Goal: Contribute content

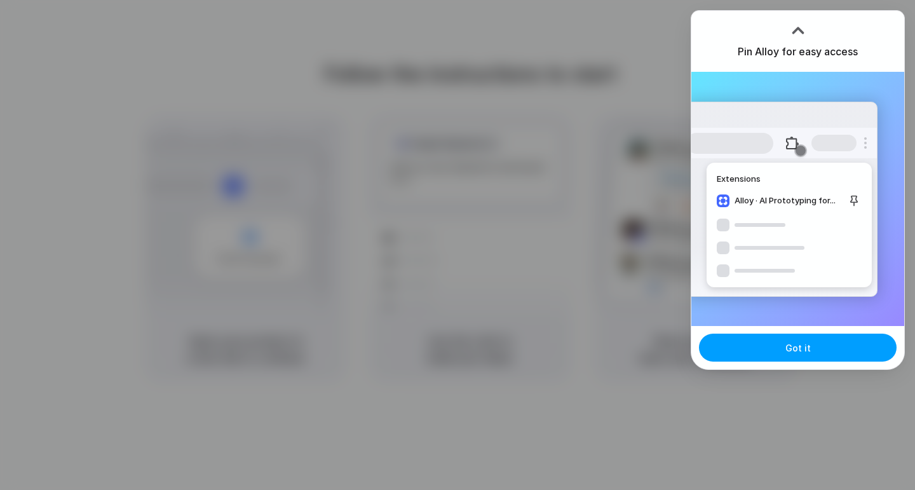
click at [799, 348] on span "Got it" at bounding box center [798, 347] width 25 height 13
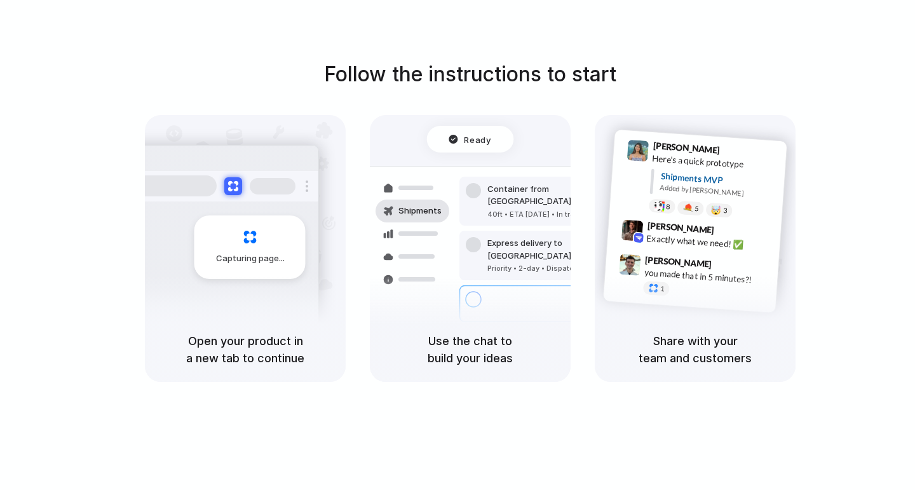
click at [828, 62] on div "Follow the instructions to start Capturing page Open your product in a new tab …" at bounding box center [470, 220] width 915 height 323
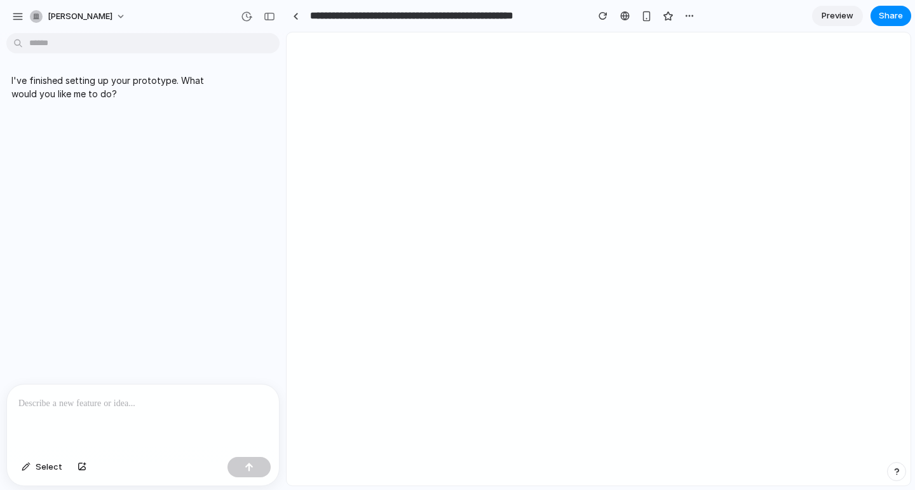
click at [74, 396] on p at bounding box center [142, 403] width 249 height 15
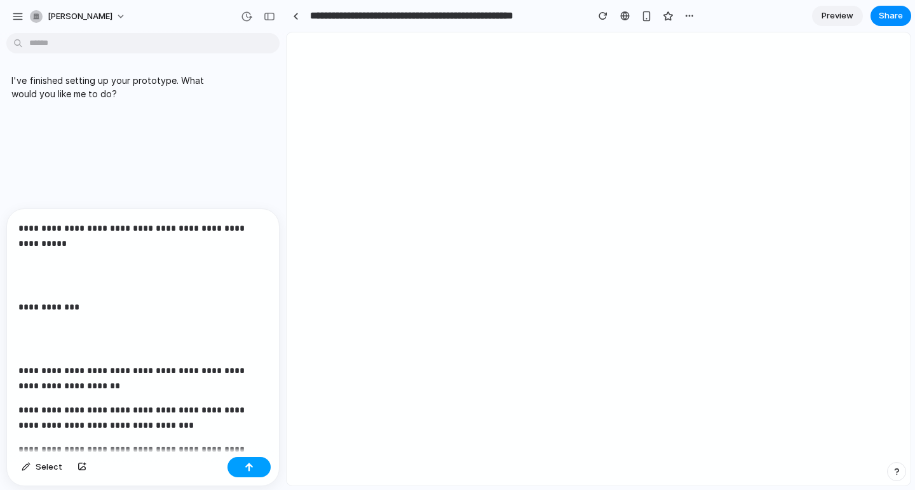
click at [246, 468] on div "button" at bounding box center [249, 467] width 9 height 9
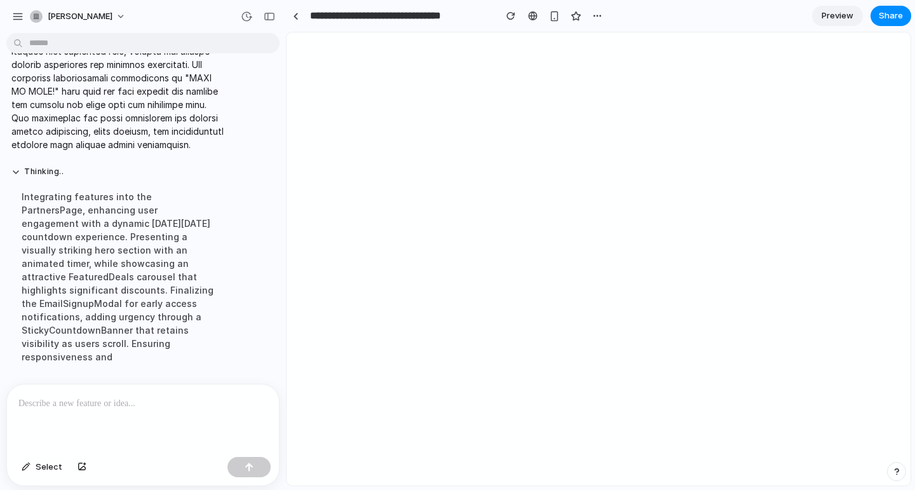
scroll to position [2852, 0]
click at [882, 20] on span "Share" at bounding box center [891, 16] width 24 height 13
click at [475, 107] on div "Share ' Lenovo Black Friday Deal Countdown ' Invite Malcolm Goldsmith Creator A…" at bounding box center [457, 245] width 915 height 490
click at [9, 18] on button "button" at bounding box center [17, 16] width 19 height 19
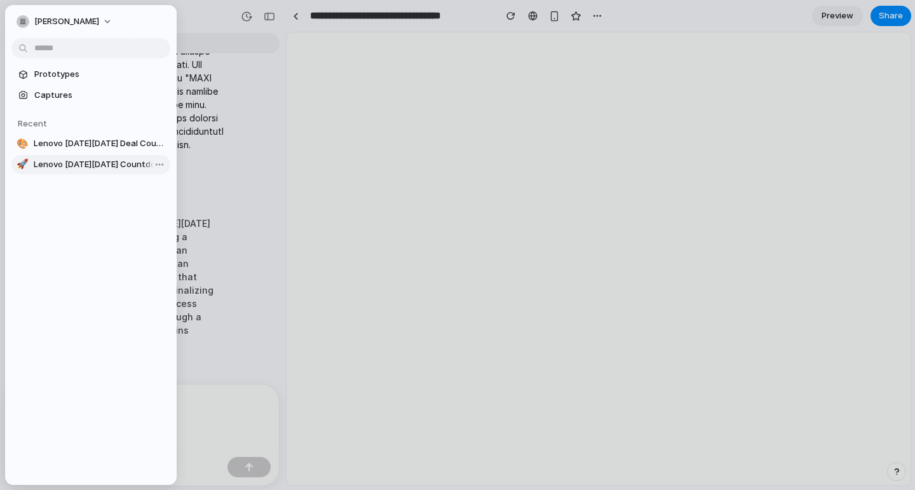
click at [76, 167] on span "Lenovo Black Friday Countdown Widget" at bounding box center [100, 164] width 132 height 13
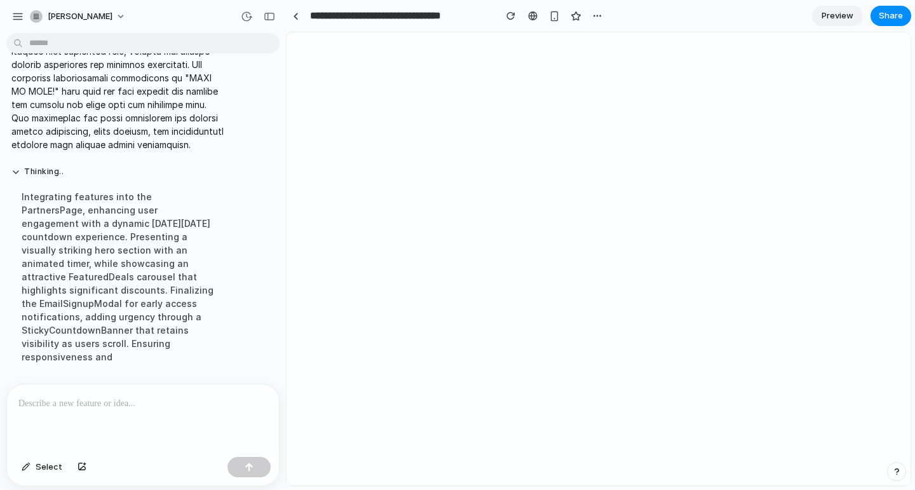
type input "**********"
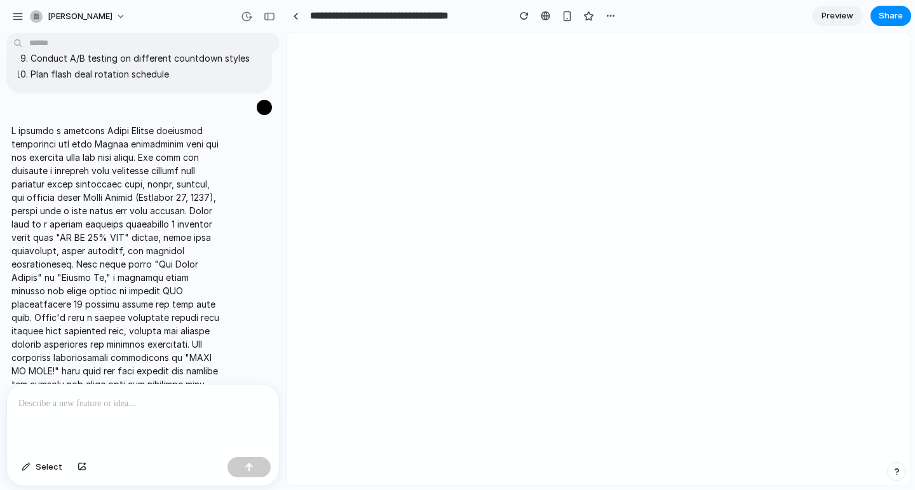
scroll to position [3203, 0]
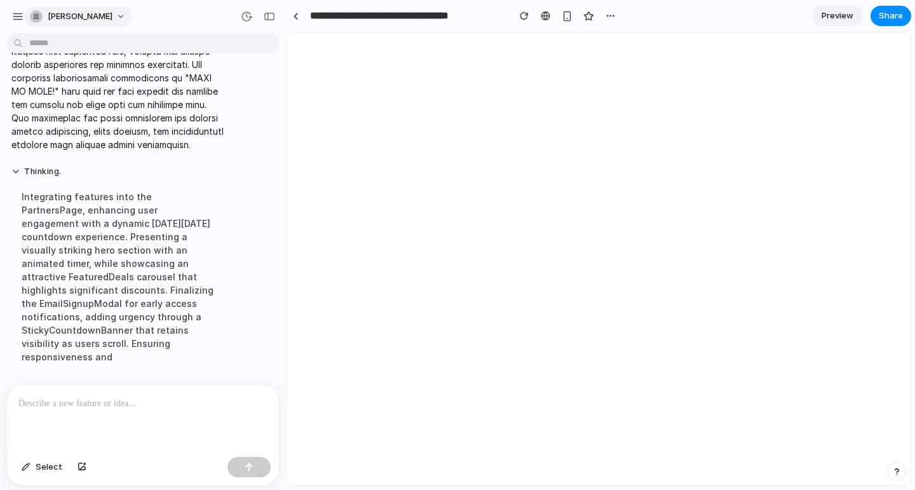
click at [85, 19] on span "malcolm-goldsmith" at bounding box center [80, 16] width 65 height 13
click at [18, 16] on div "button" at bounding box center [17, 16] width 11 height 11
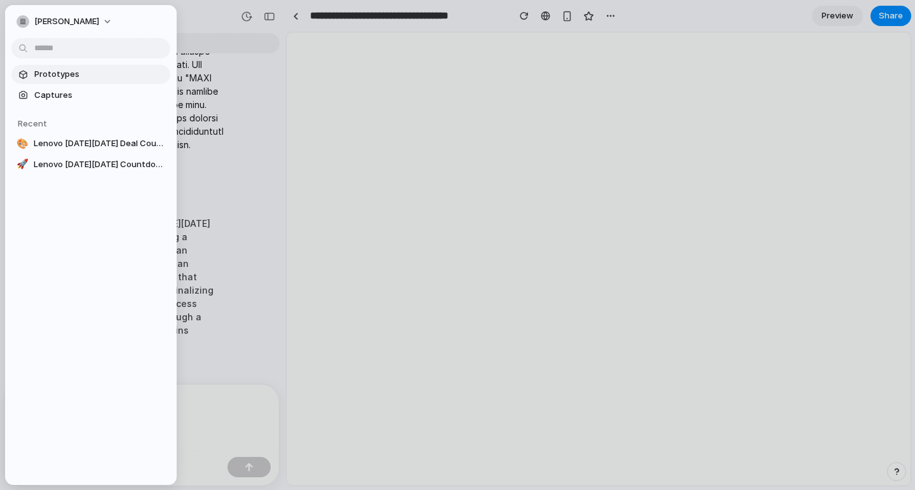
click at [55, 80] on span "Prototypes" at bounding box center [99, 74] width 131 height 13
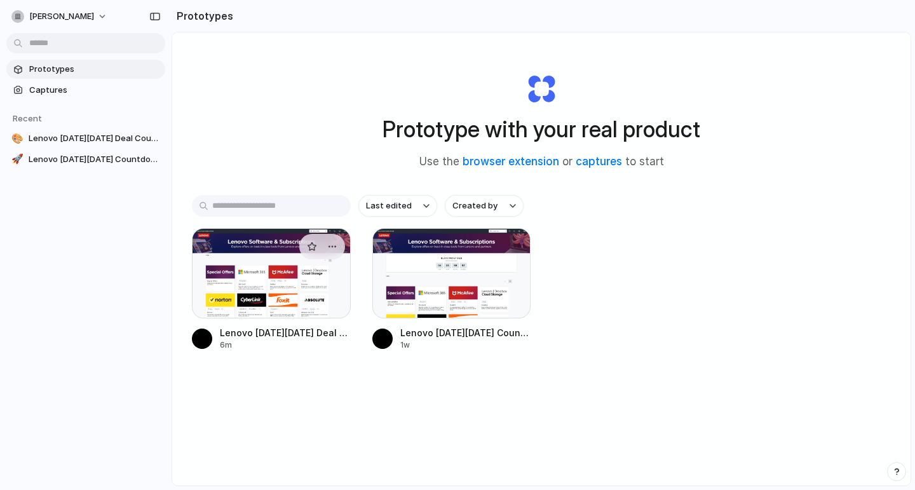
click at [284, 279] on div at bounding box center [271, 273] width 159 height 90
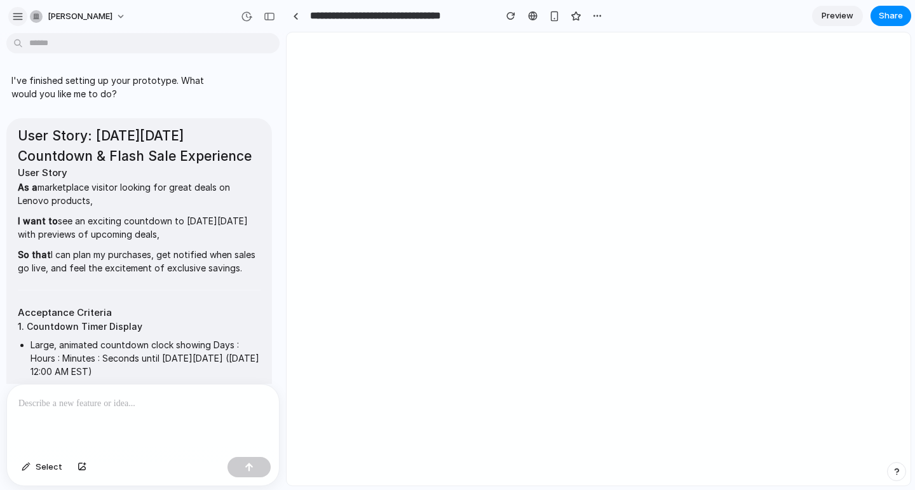
click at [19, 13] on div "button" at bounding box center [17, 16] width 11 height 11
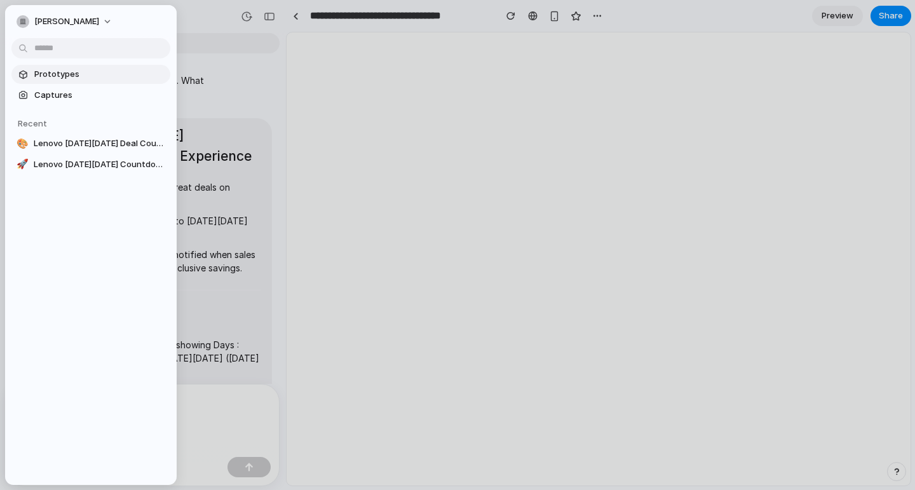
click at [61, 77] on span "Prototypes" at bounding box center [99, 74] width 131 height 13
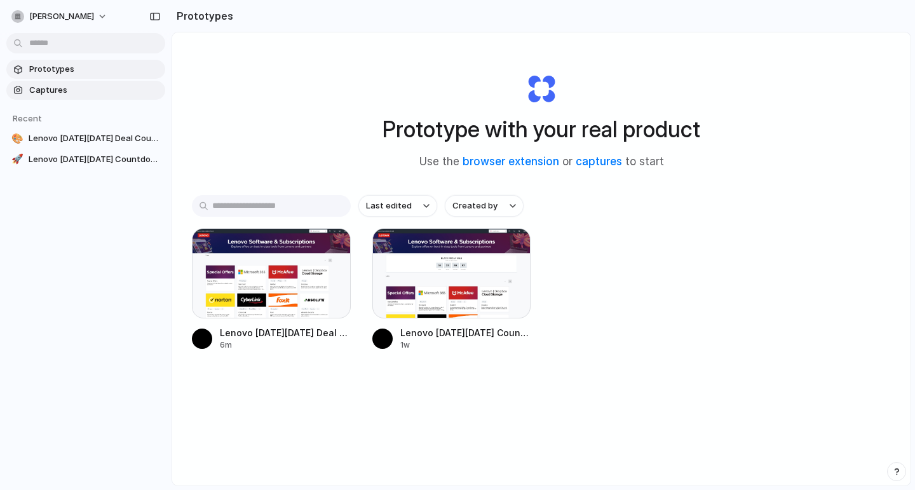
click at [47, 90] on span "Captures" at bounding box center [94, 90] width 131 height 13
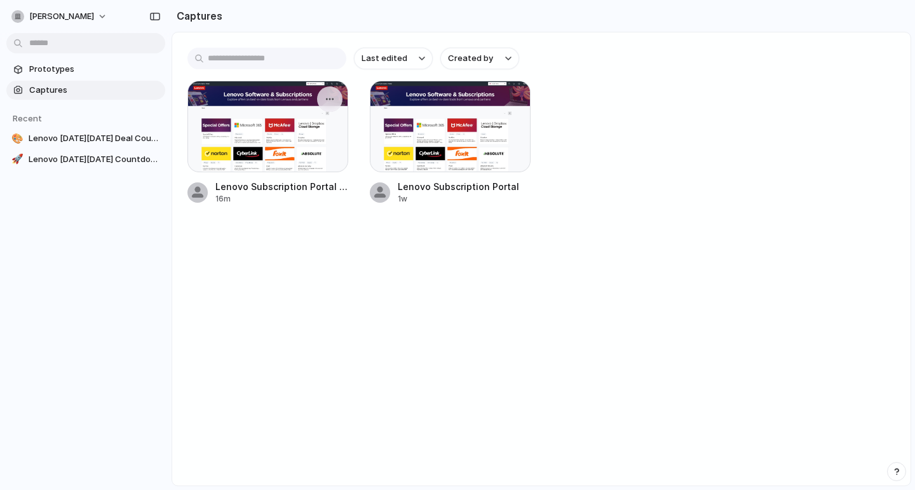
click at [241, 109] on div at bounding box center [268, 127] width 161 height 92
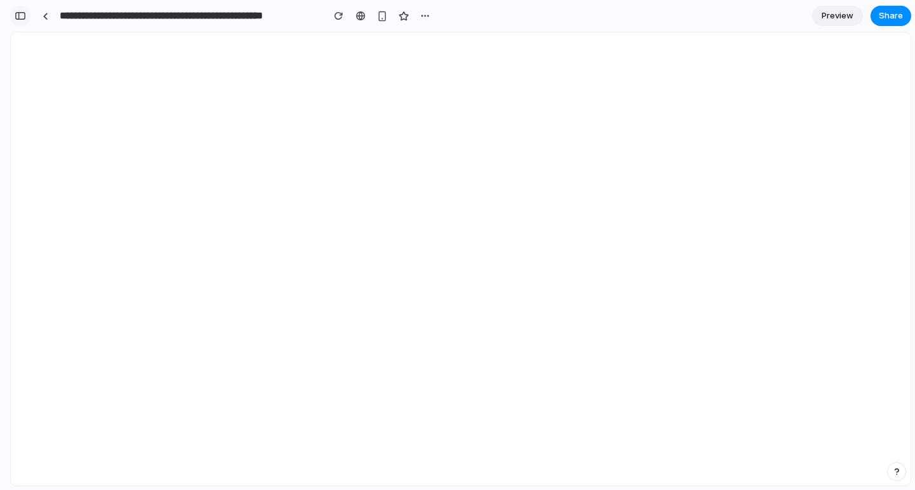
click at [20, 8] on button "button" at bounding box center [20, 16] width 20 height 20
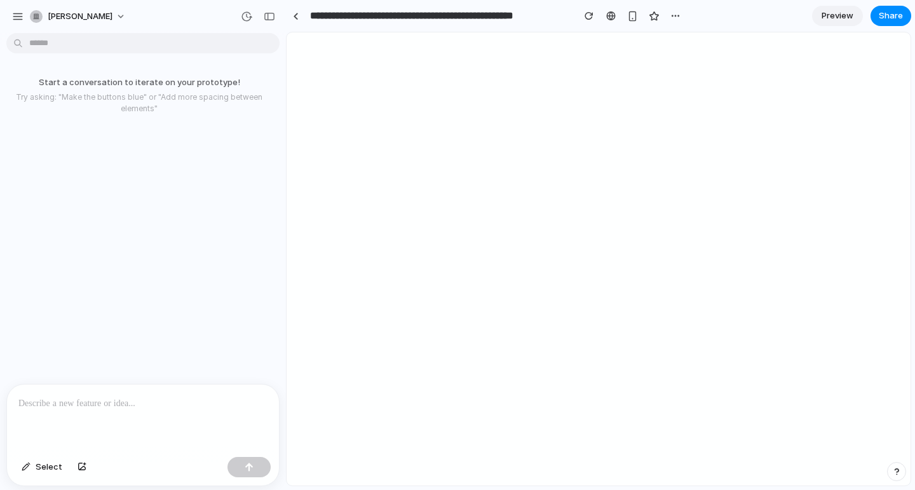
click at [92, 400] on p at bounding box center [142, 403] width 249 height 15
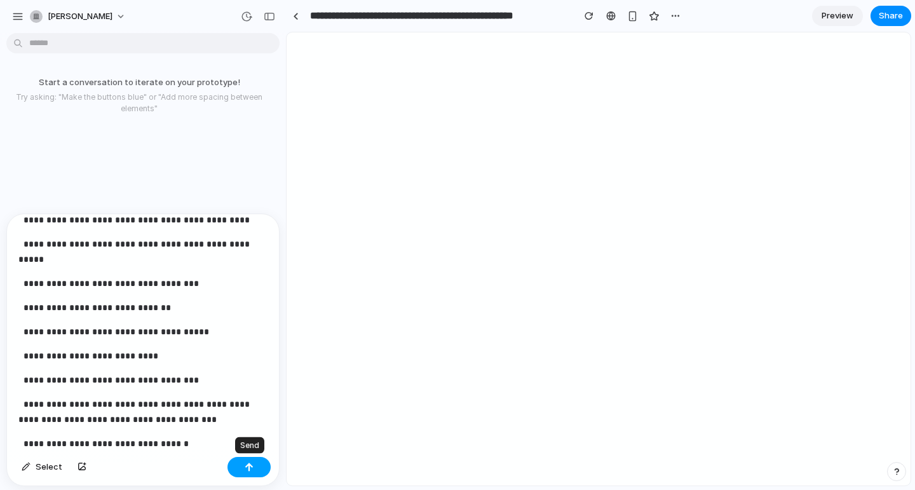
click at [240, 467] on button "button" at bounding box center [249, 467] width 43 height 20
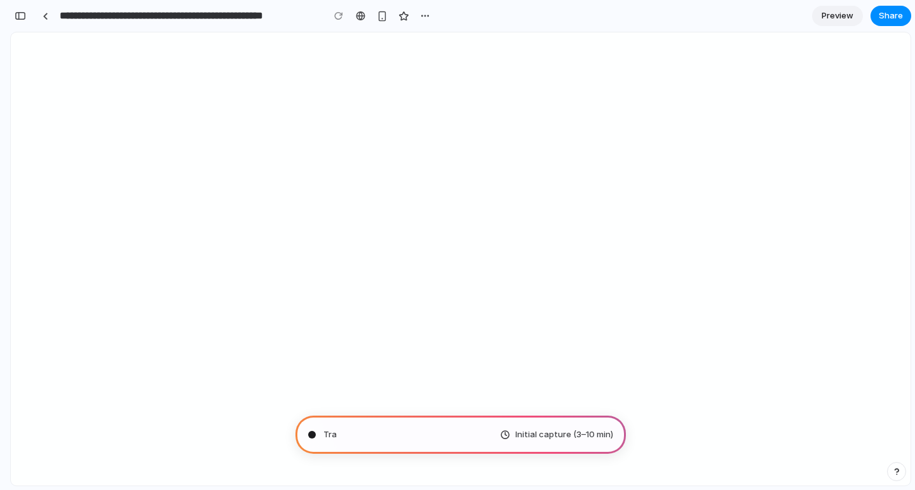
scroll to position [1057, 0]
type input "**********"
